Goal: Find specific page/section: Find specific page/section

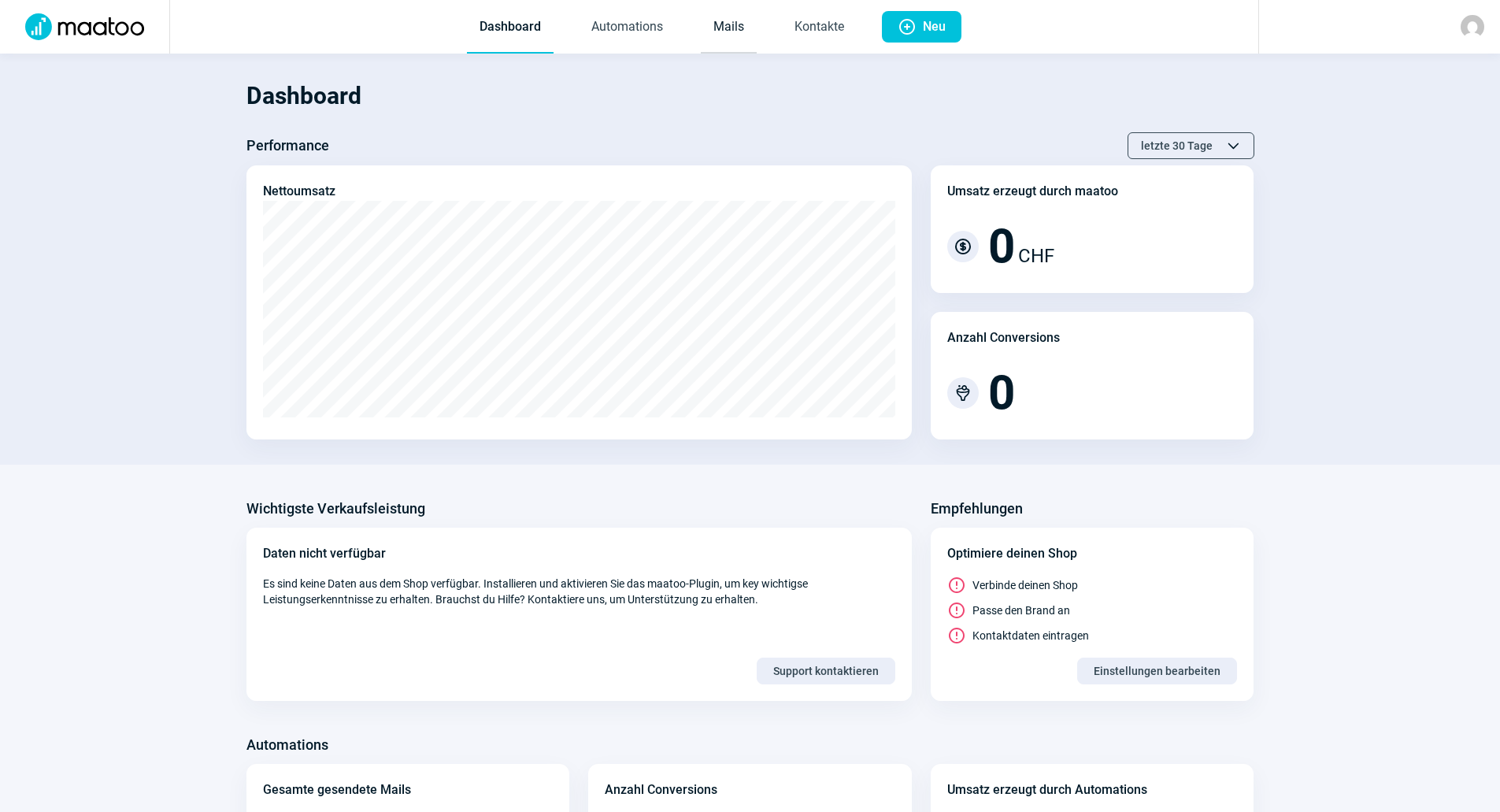
click at [715, 24] on link "Mails" at bounding box center [729, 28] width 56 height 52
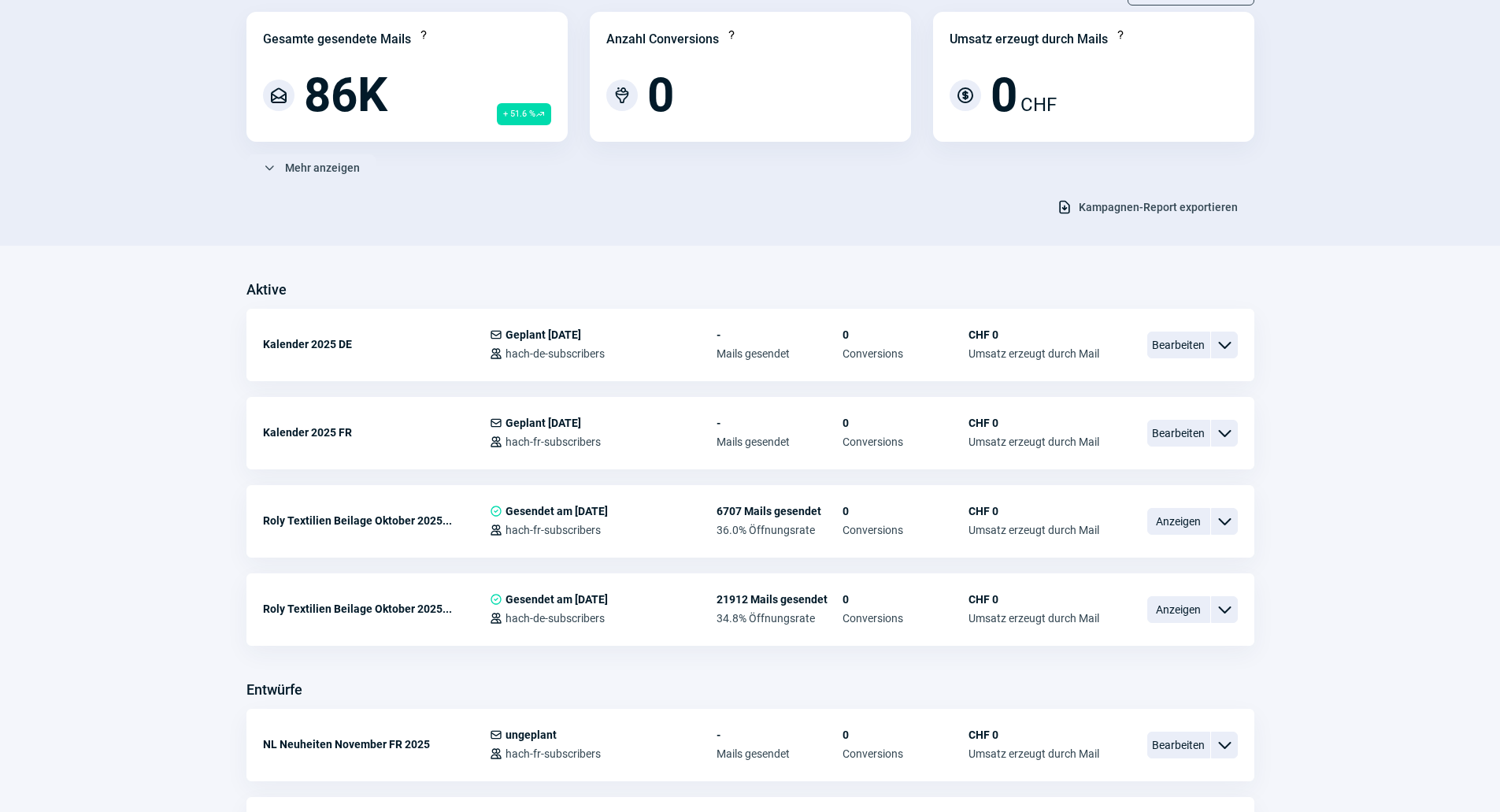
scroll to position [157, 0]
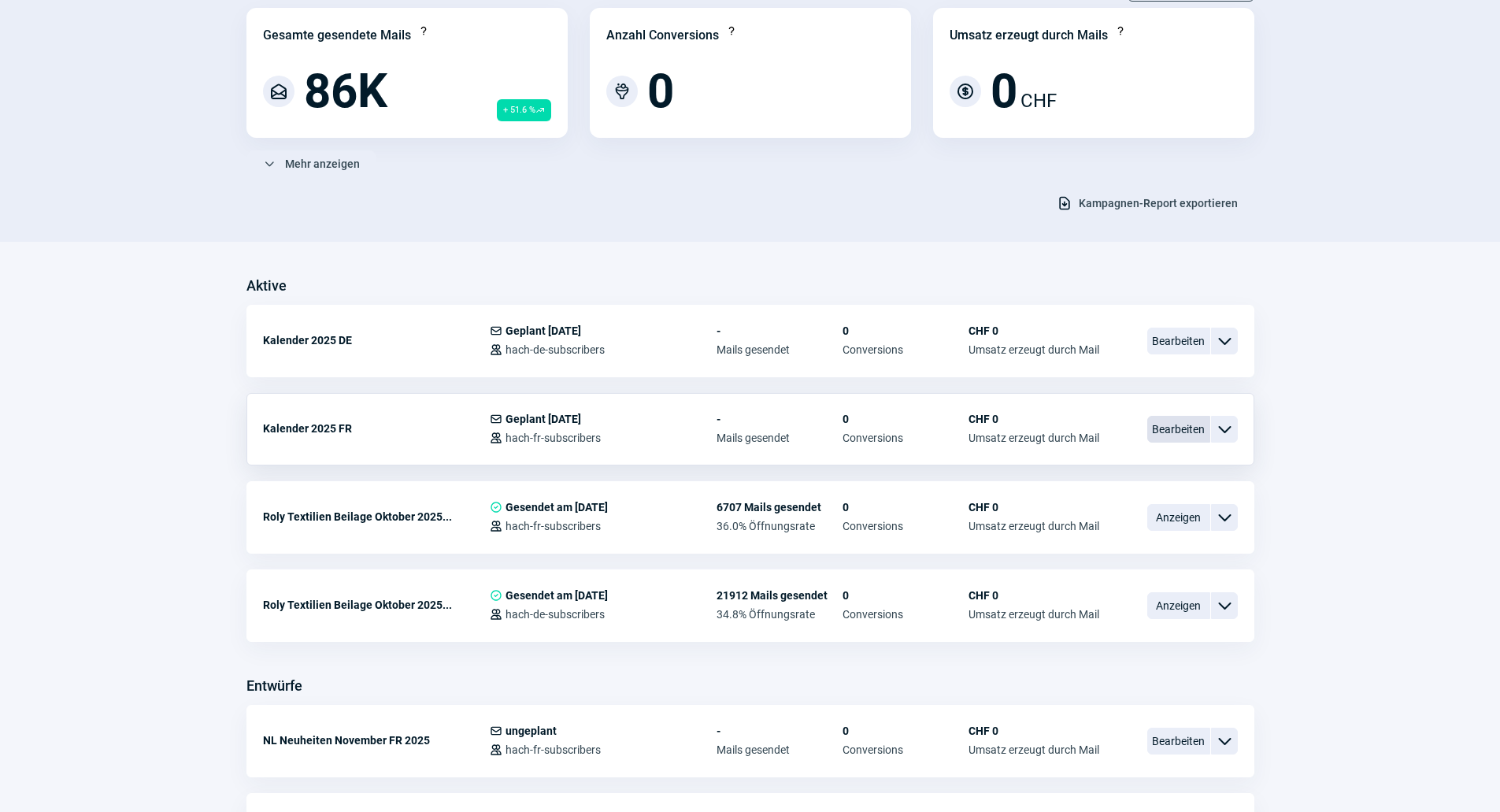
click at [1162, 429] on span "Bearbeiten" at bounding box center [1179, 429] width 63 height 27
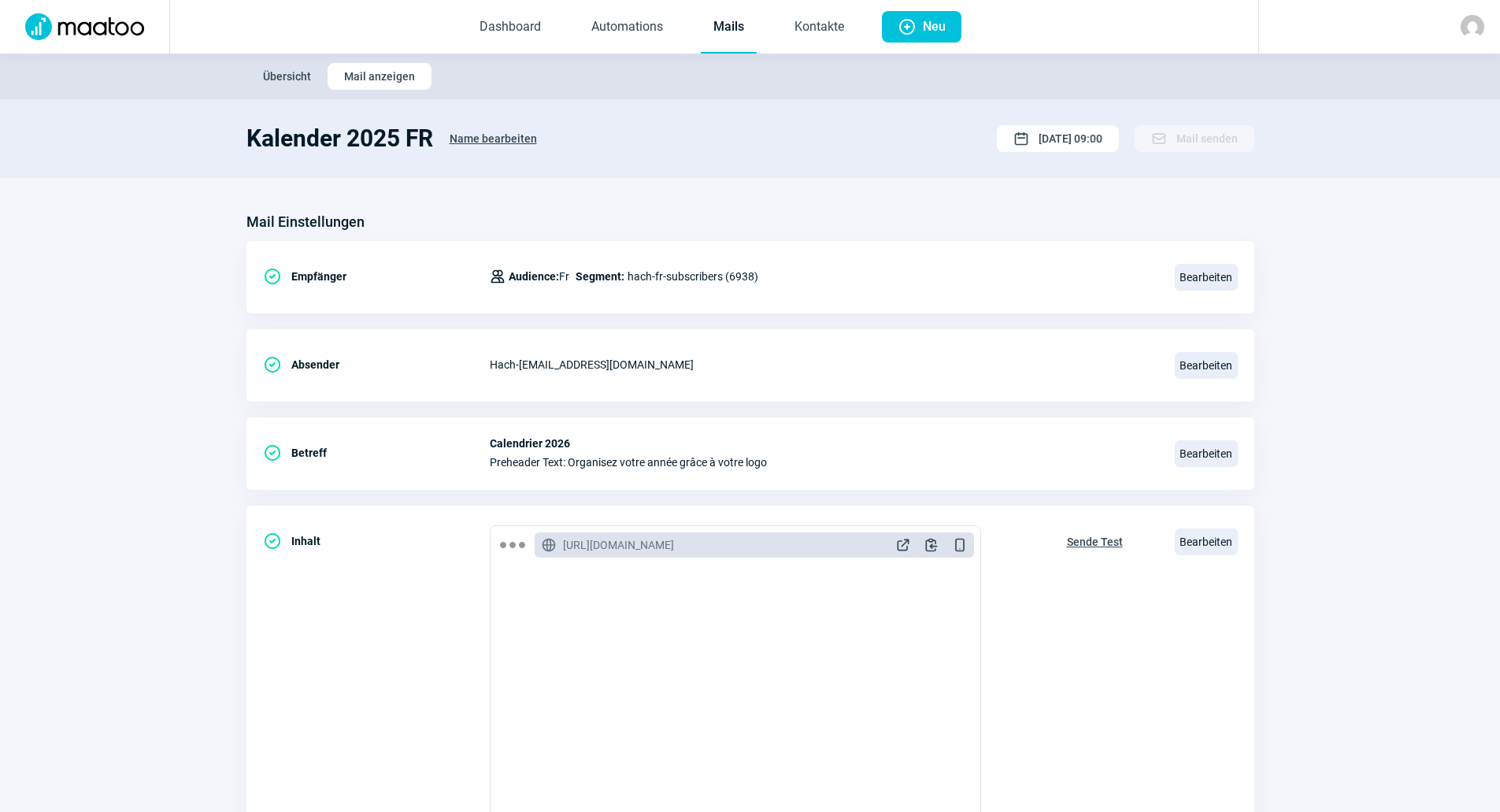
click at [121, 30] on img at bounding box center [85, 27] width 138 height 27
